Goal: Transaction & Acquisition: Purchase product/service

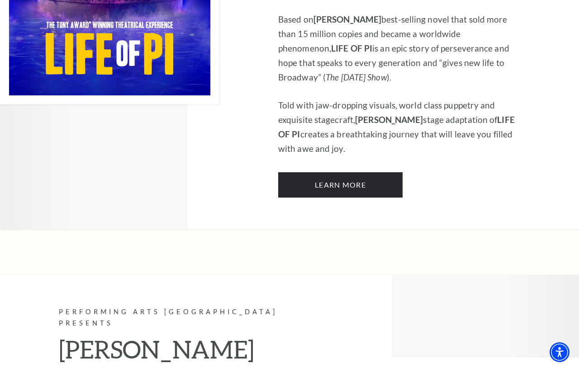
scroll to position [749, 0]
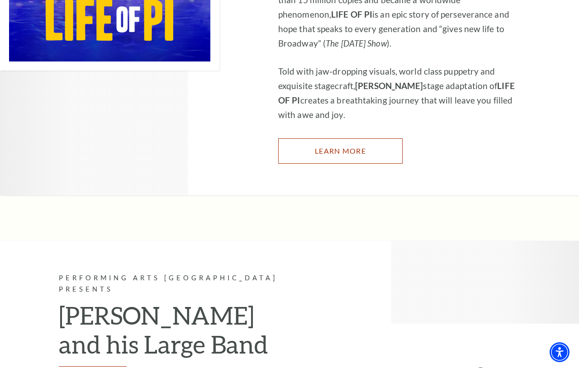
click at [336, 138] on link "Learn More" at bounding box center [340, 150] width 124 height 25
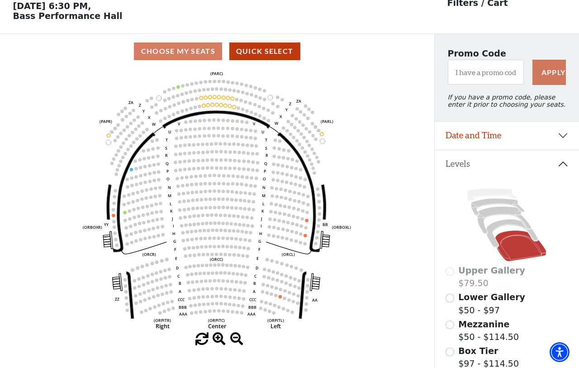
scroll to position [42, 0]
click at [502, 225] on icon at bounding box center [512, 233] width 52 height 28
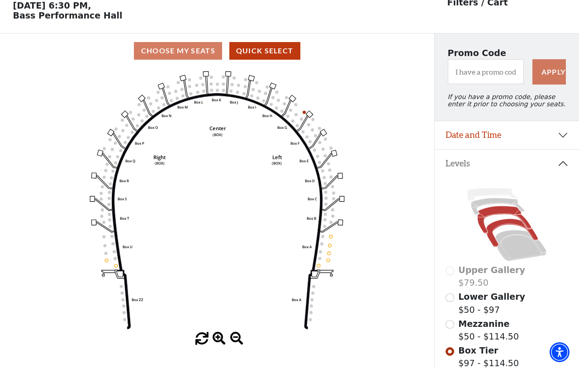
click at [499, 214] on icon at bounding box center [504, 220] width 54 height 28
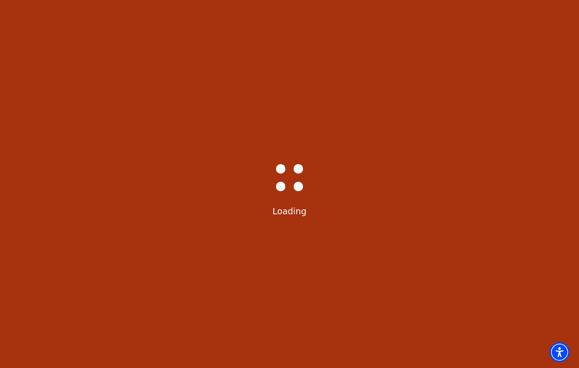
scroll to position [0, 0]
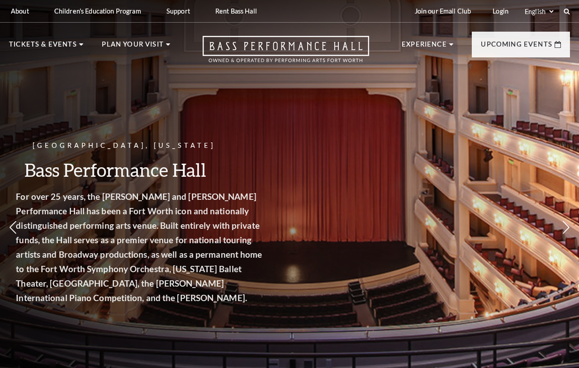
scroll to position [599, 0]
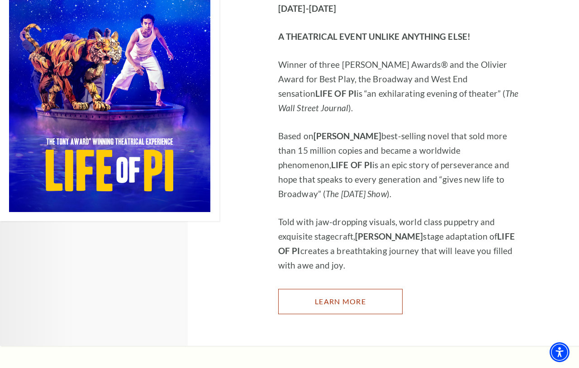
click at [327, 289] on link "Learn More" at bounding box center [340, 301] width 124 height 25
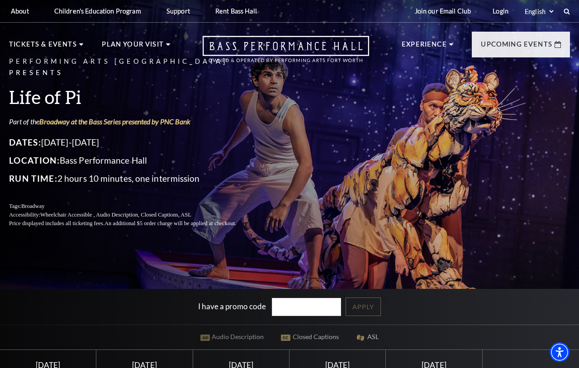
scroll to position [277, 0]
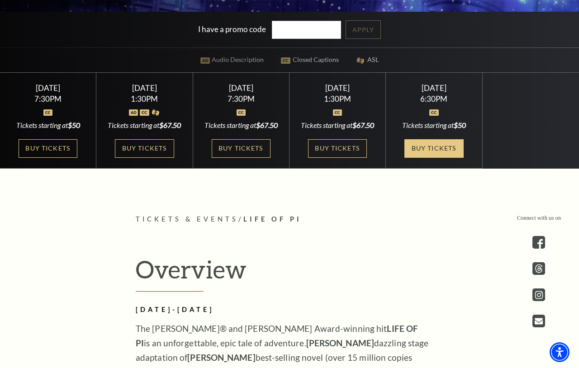
click at [437, 157] on link "Buy Tickets" at bounding box center [433, 148] width 59 height 19
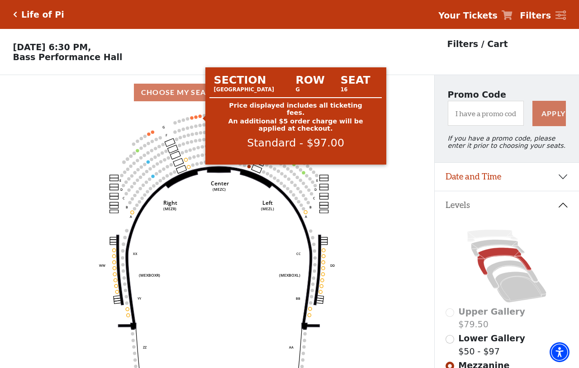
scroll to position [42, 0]
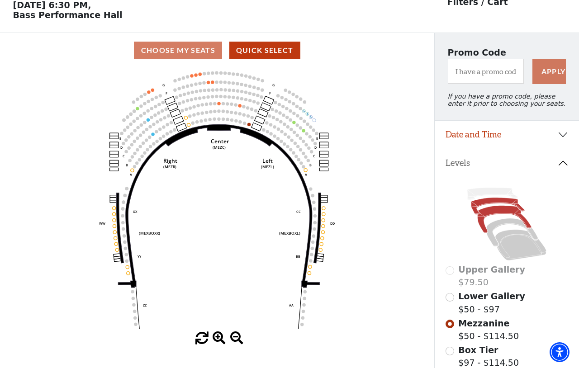
click at [486, 203] on icon at bounding box center [497, 206] width 53 height 17
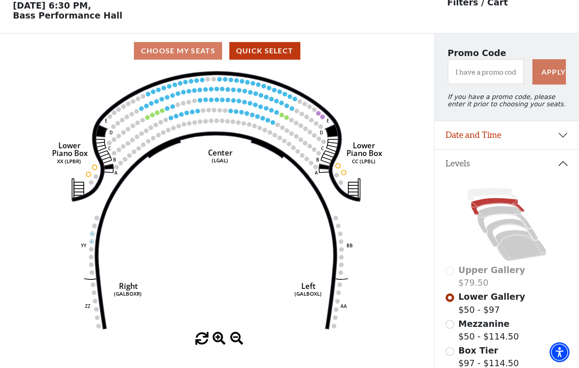
scroll to position [42, 0]
click at [493, 210] on icon at bounding box center [504, 220] width 54 height 28
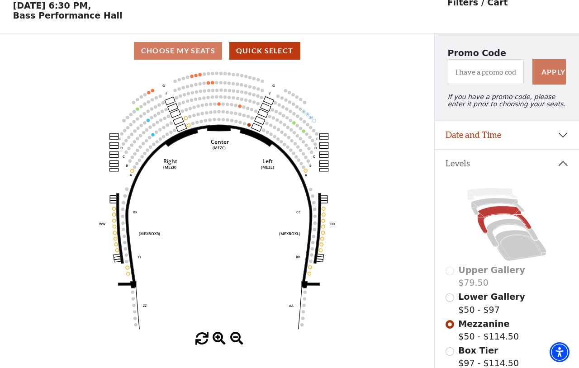
click at [213, 82] on use "Seat Selected" at bounding box center [213, 82] width 4 height 4
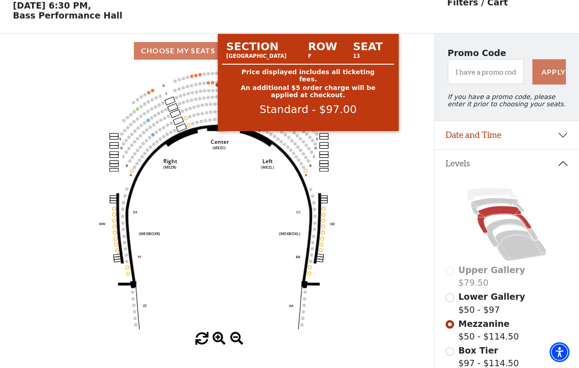
click at [213, 84] on circle at bounding box center [212, 82] width 3 height 3
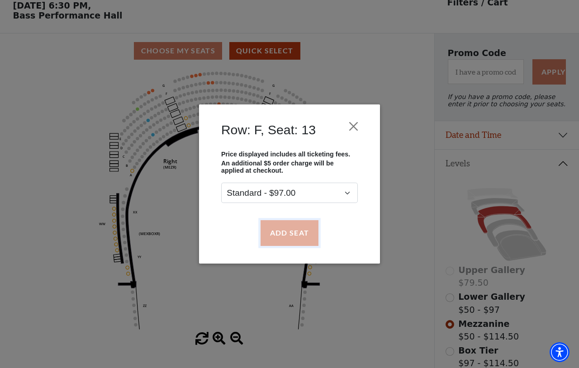
click at [274, 237] on button "Add Seat" at bounding box center [289, 232] width 58 height 25
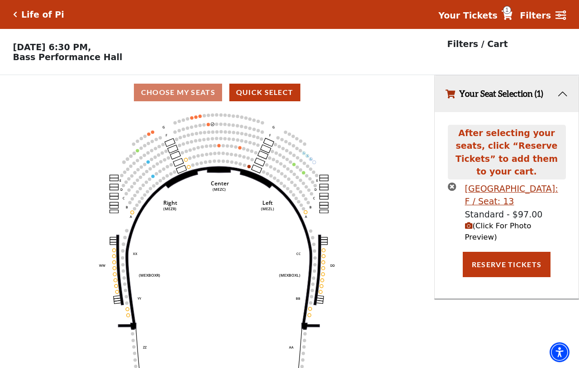
scroll to position [0, 0]
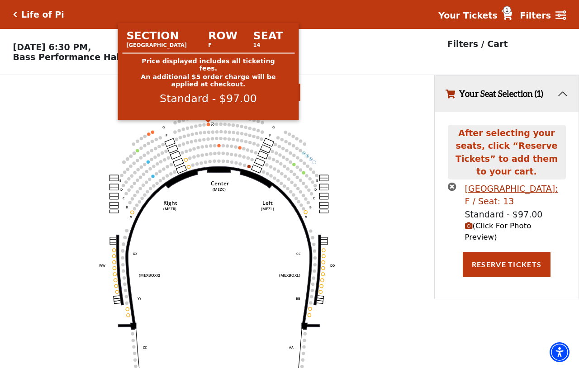
click at [209, 124] on circle at bounding box center [208, 124] width 3 height 3
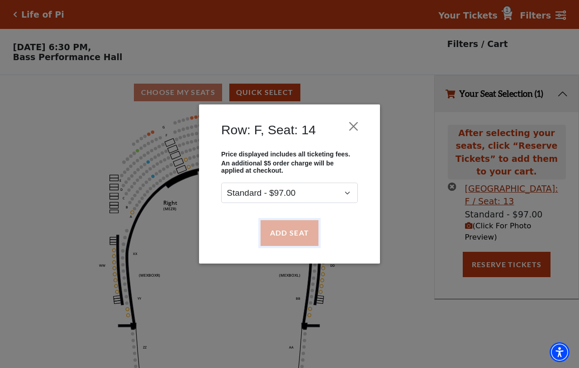
click at [278, 222] on button "Add Seat" at bounding box center [289, 232] width 58 height 25
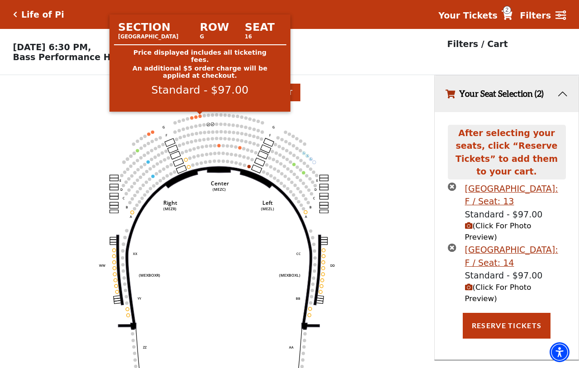
click at [200, 117] on circle at bounding box center [199, 115] width 3 height 3
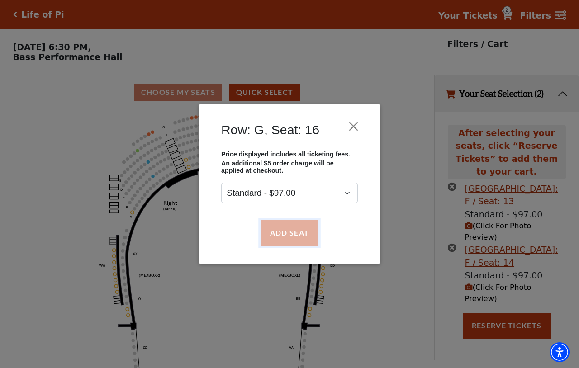
click at [279, 232] on button "Add Seat" at bounding box center [289, 232] width 58 height 25
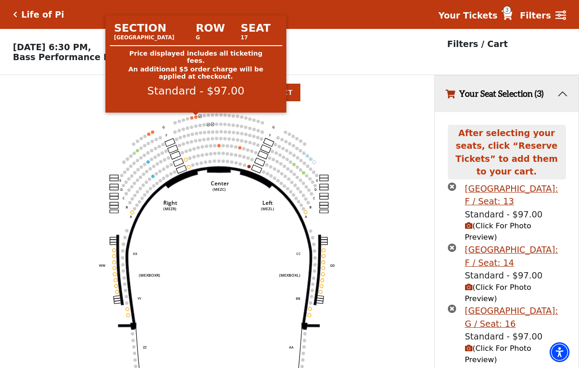
click at [197, 118] on circle at bounding box center [195, 116] width 3 height 3
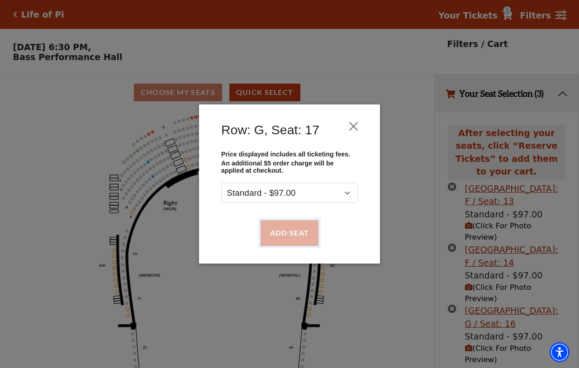
click at [274, 236] on button "Add Seat" at bounding box center [289, 232] width 58 height 25
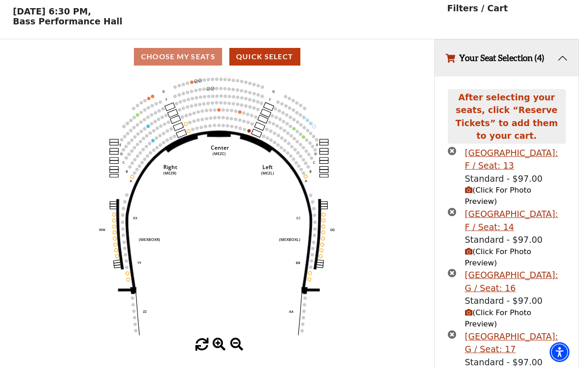
scroll to position [36, 0]
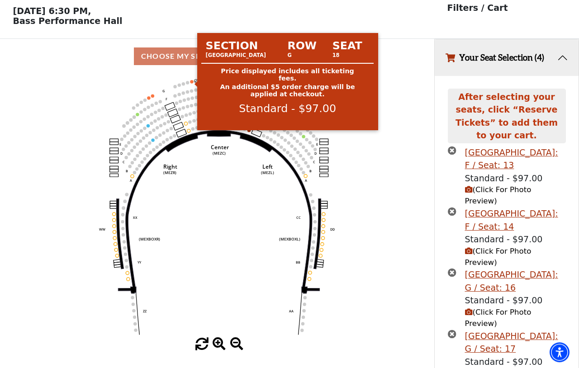
click at [191, 82] on circle at bounding box center [191, 81] width 3 height 3
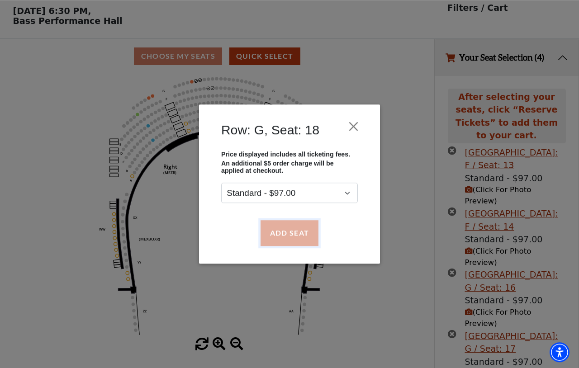
click at [291, 228] on button "Add Seat" at bounding box center [289, 232] width 58 height 25
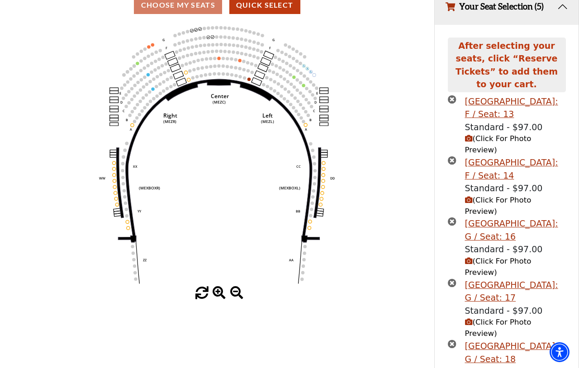
scroll to position [108, 0]
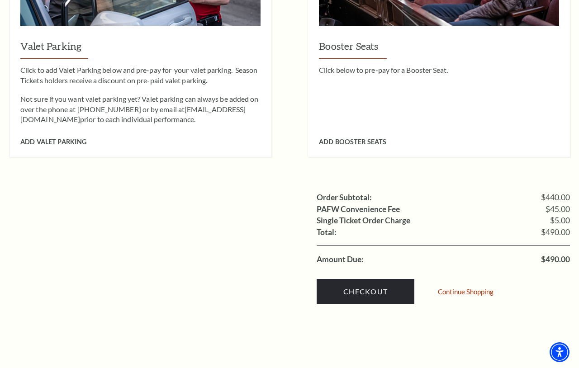
scroll to position [992, 0]
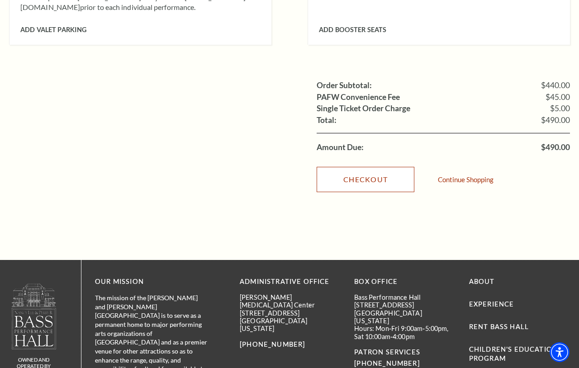
click at [359, 167] on link "Checkout" at bounding box center [365, 179] width 98 height 25
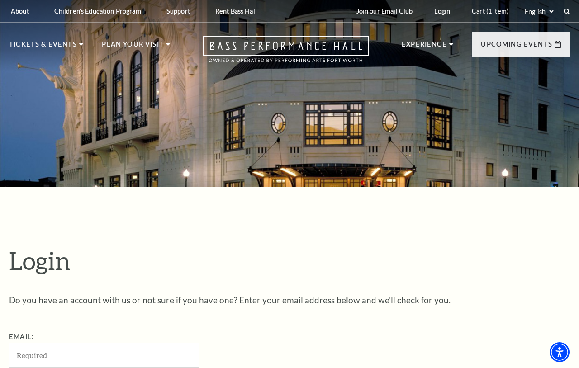
scroll to position [246, 0]
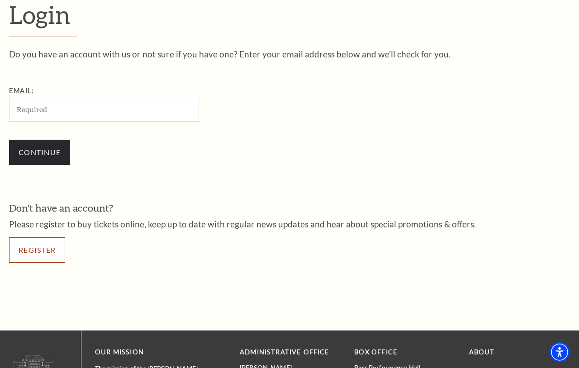
click at [38, 249] on link "Register" at bounding box center [37, 249] width 56 height 25
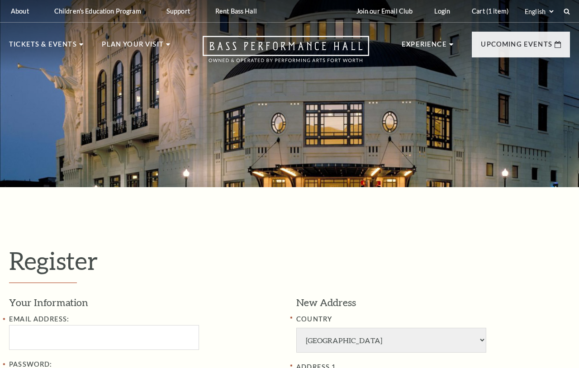
select select "1"
select select "TX"
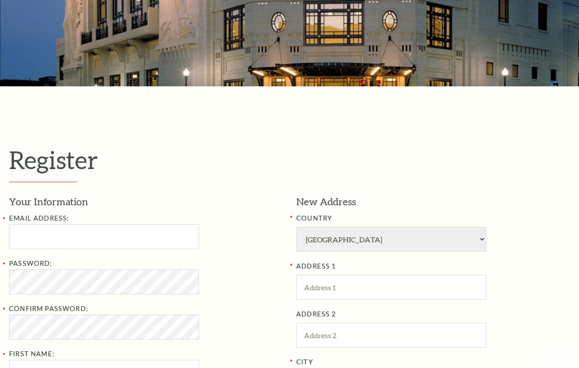
scroll to position [127, 0]
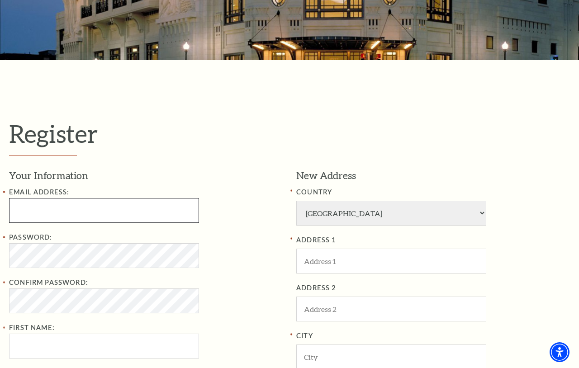
click at [66, 212] on input "Email Address:" at bounding box center [104, 210] width 190 height 25
paste input "trinhbinhopvuf4515@gmail.com"
type input "[EMAIL_ADDRESS][DOMAIN_NAME]"
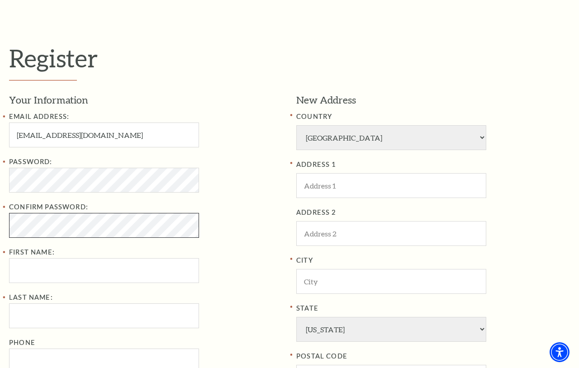
scroll to position [215, 0]
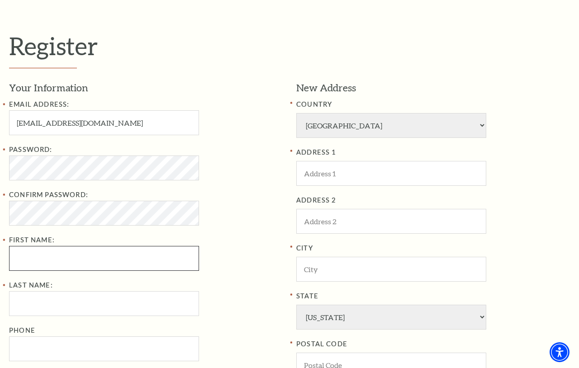
click at [62, 261] on input "First Name:" at bounding box center [104, 258] width 190 height 25
click at [88, 251] on input "First Name:" at bounding box center [104, 258] width 190 height 25
paste input "michael"
type input "michael"
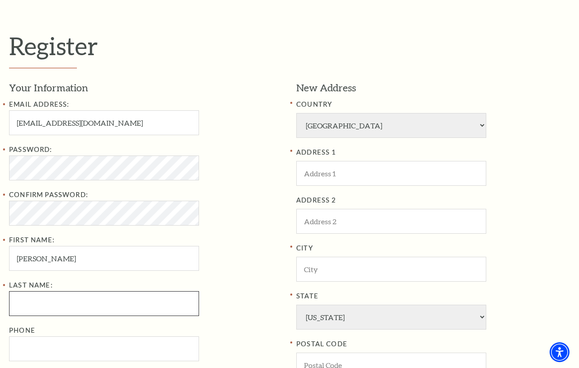
click at [57, 300] on input "Last Name:" at bounding box center [104, 303] width 190 height 25
paste input "shvarsbart"
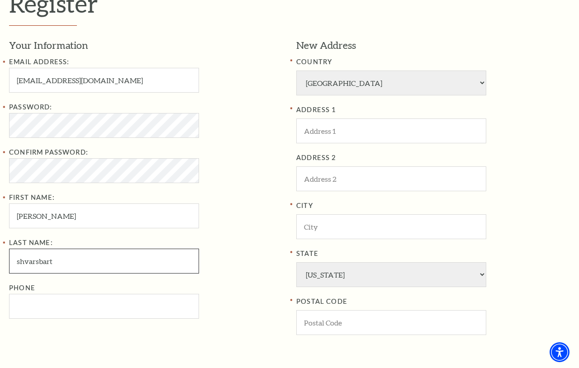
type input "shvarsbart"
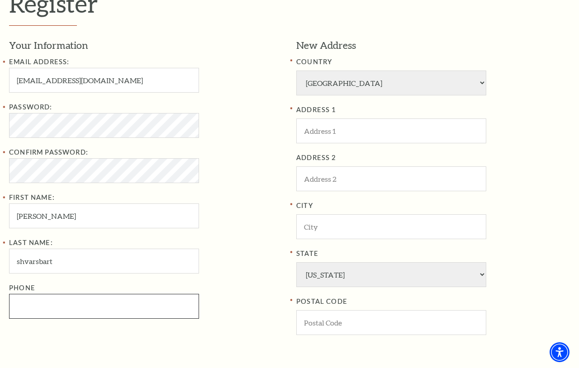
click at [50, 307] on input "Phone" at bounding box center [104, 306] width 190 height 25
type input "516-303-4239"
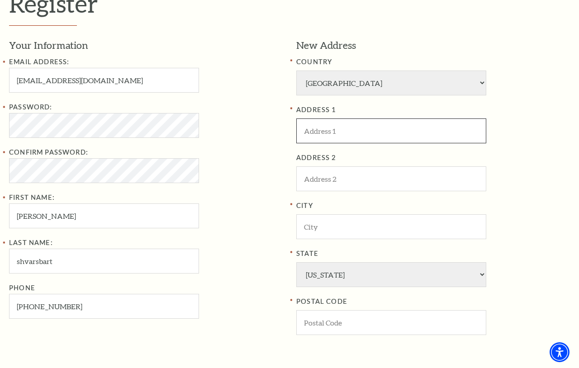
click at [365, 133] on input "ADDRESS 1" at bounding box center [391, 130] width 190 height 25
type input "47 [PERSON_NAME] dr"
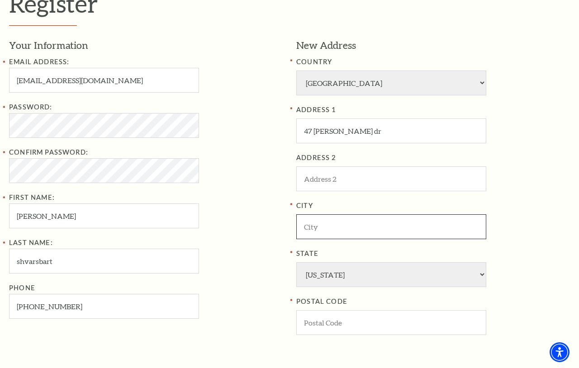
type input "Geen Cove"
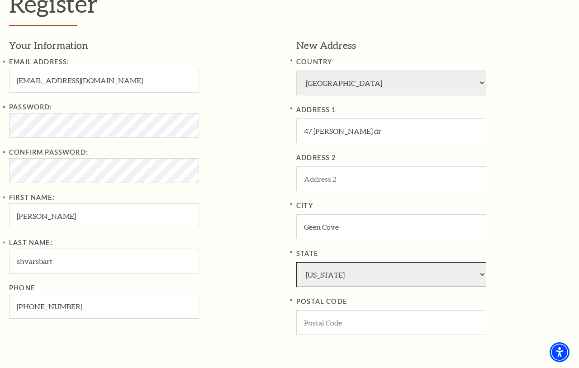
select select "NY"
type input "11542"
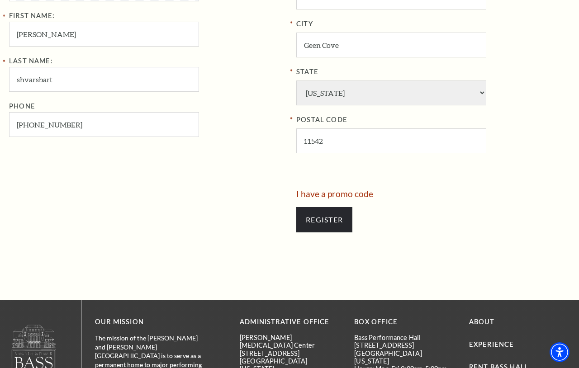
scroll to position [473, 0]
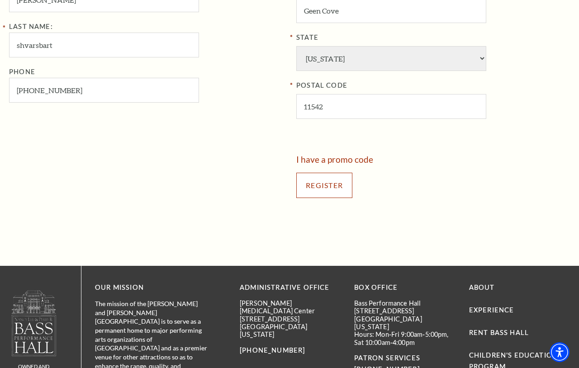
click at [324, 187] on input "Register" at bounding box center [324, 185] width 56 height 25
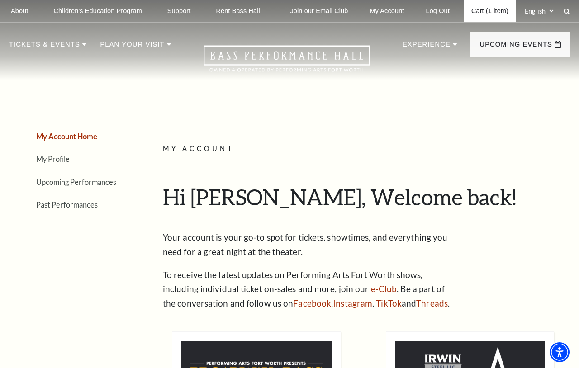
click at [488, 12] on link "Cart (1 item)" at bounding box center [490, 11] width 52 height 22
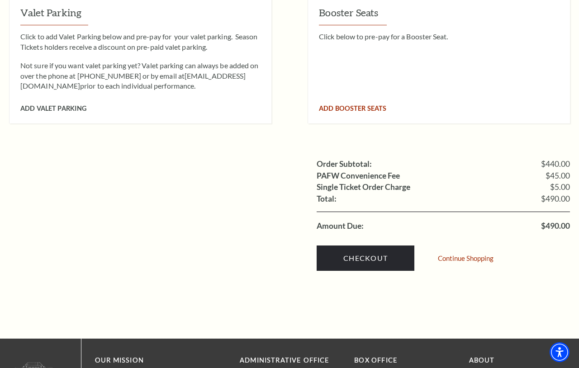
scroll to position [929, 0]
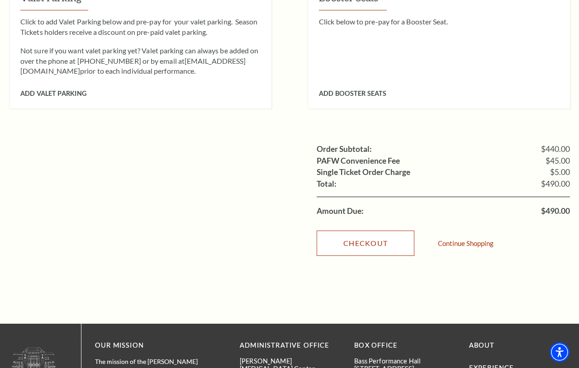
click at [355, 237] on link "Checkout" at bounding box center [365, 243] width 98 height 25
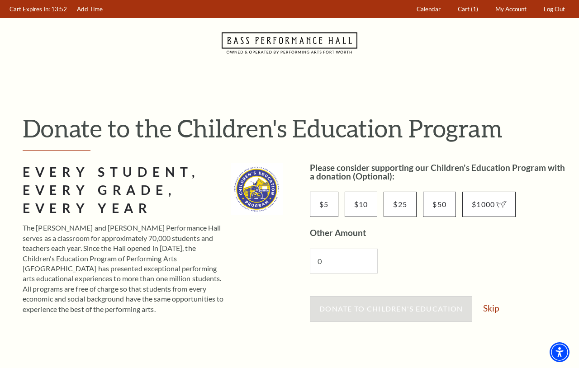
click at [490, 304] on link "Skip" at bounding box center [491, 308] width 16 height 9
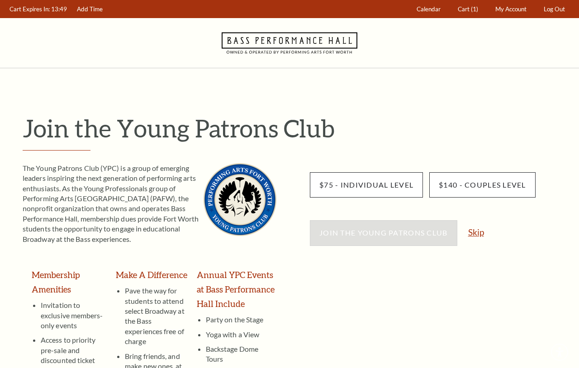
click at [482, 235] on link "Skip" at bounding box center [476, 232] width 16 height 9
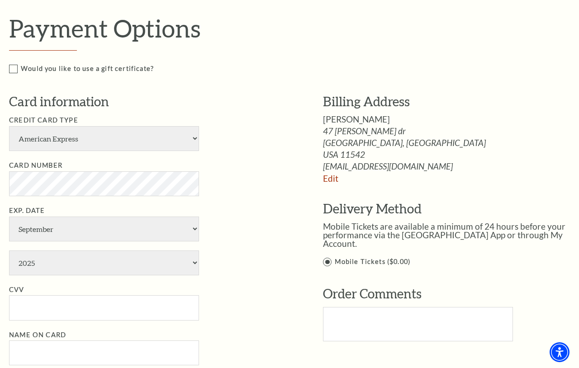
scroll to position [531, 0]
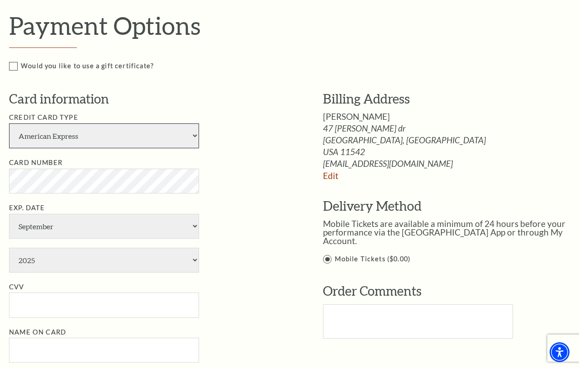
select select "25"
click option "Master Card" at bounding box center [0, 0] width 0 height 0
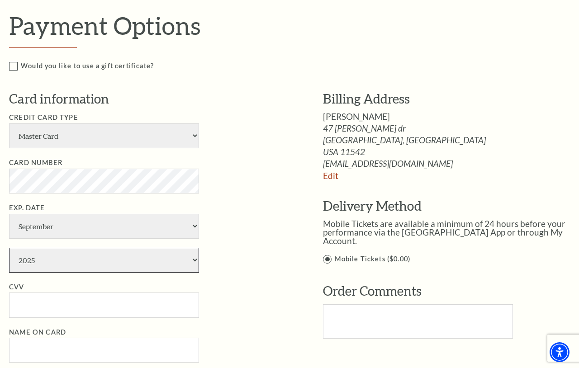
select select "2029"
type input "[PERSON_NAME]"
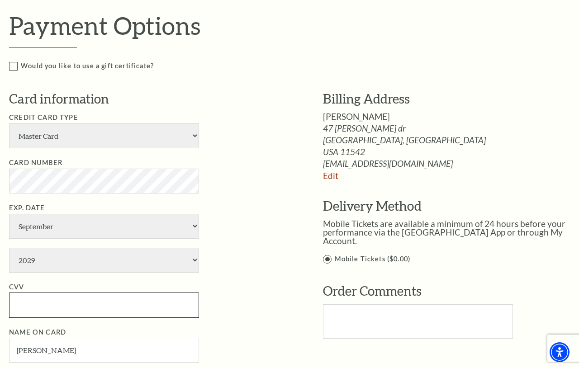
click at [48, 305] on input "CVV" at bounding box center [104, 305] width 190 height 25
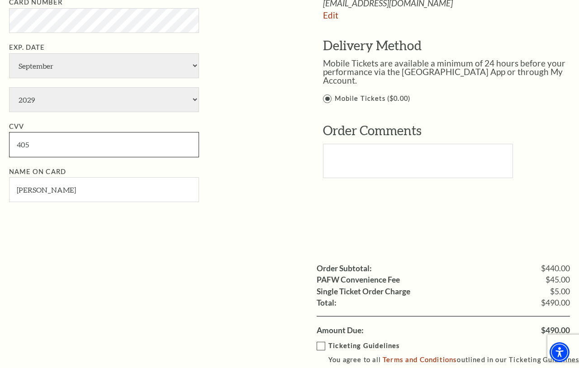
scroll to position [712, 0]
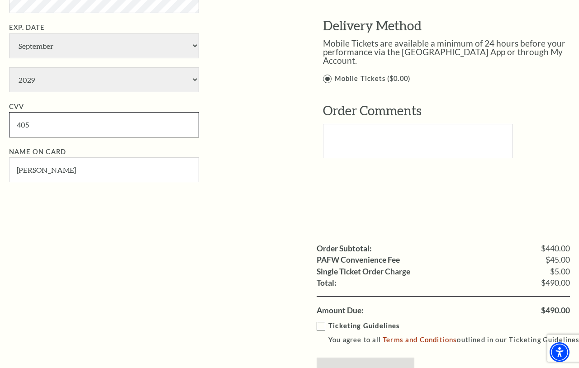
type input "405"
click at [320, 321] on label "Ticketing Guidelines You agree to all Terms and Conditions outlined in our Tick…" at bounding box center [449, 333] width 266 height 25
click at [0, 0] on input "Ticketing Guidelines You agree to all Terms and Conditions outlined in our Tick…" at bounding box center [0, 0] width 0 height 0
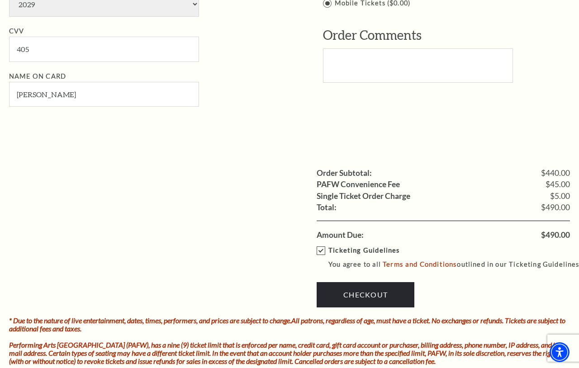
scroll to position [795, 0]
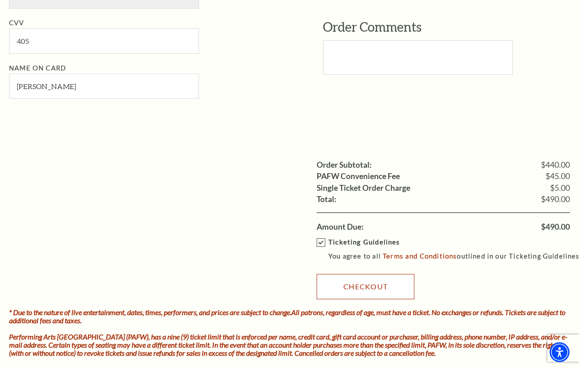
click at [382, 283] on link "Checkout" at bounding box center [365, 286] width 98 height 25
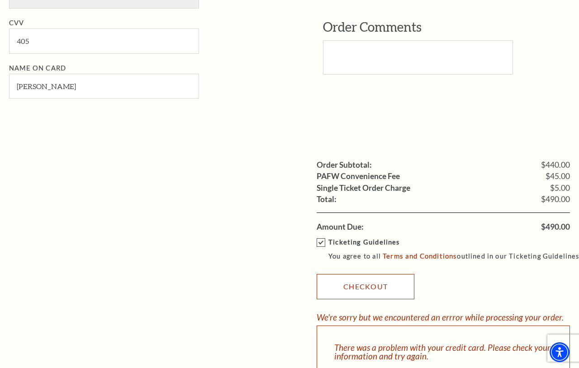
click at [382, 283] on link "Checkout" at bounding box center [365, 286] width 98 height 25
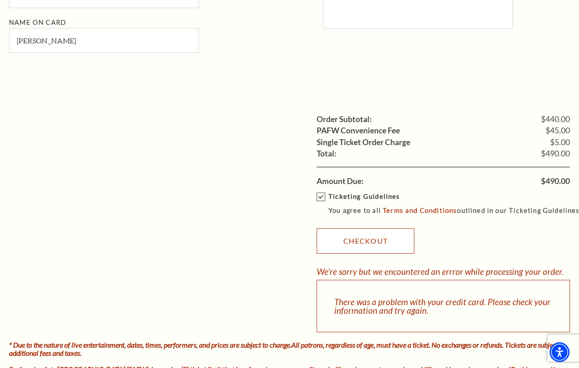
scroll to position [843, 0]
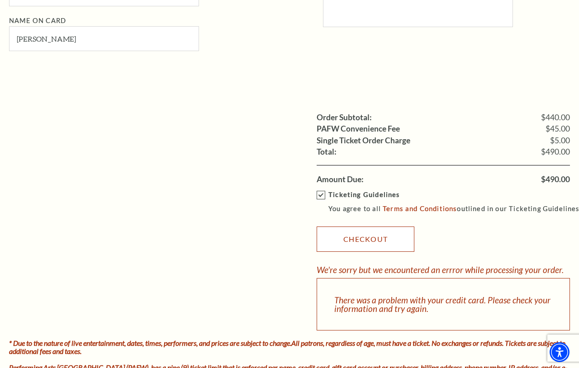
click at [371, 237] on link "Checkout" at bounding box center [365, 239] width 98 height 25
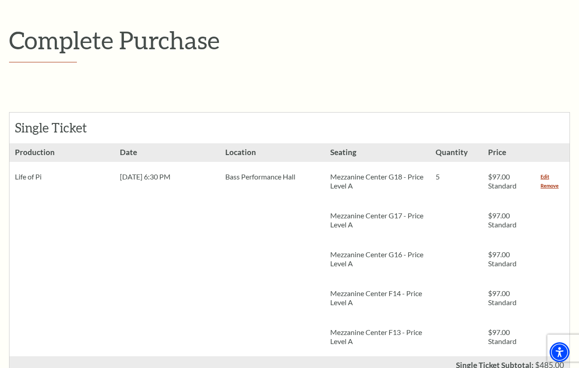
scroll to position [23, 0]
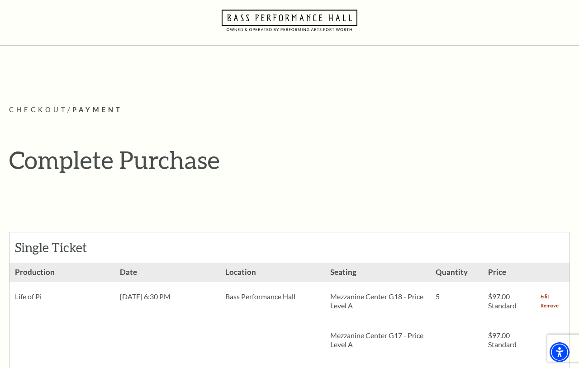
click at [549, 305] on link "Remove" at bounding box center [549, 305] width 18 height 9
